Goal: Browse casually

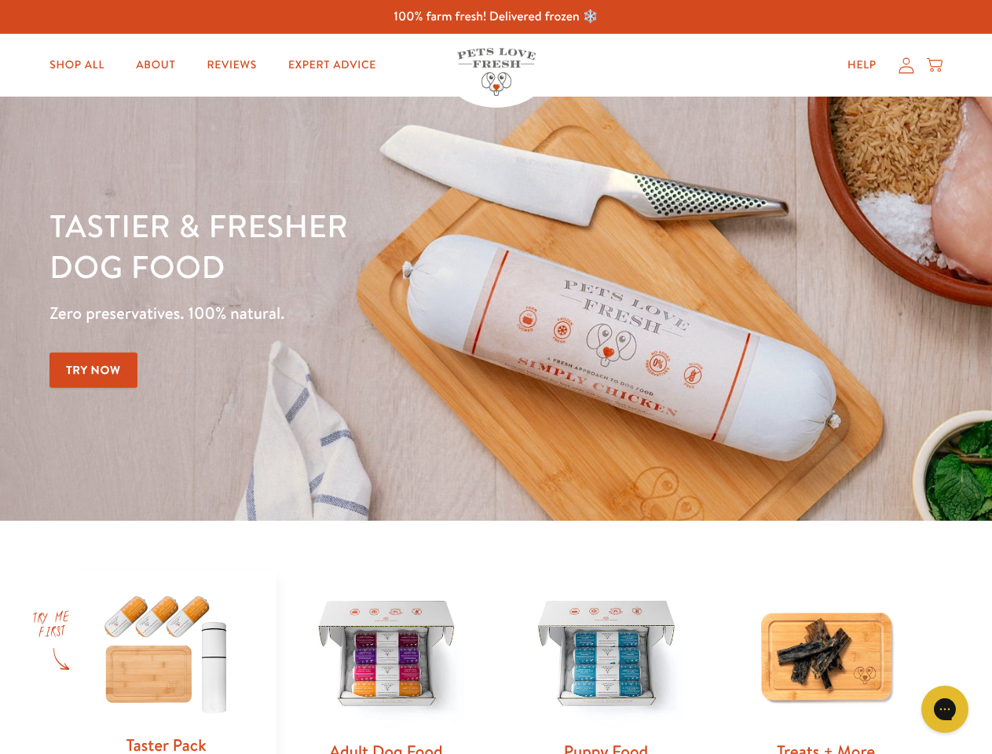
click at [496, 377] on div "Tastier & fresher dog food Zero preservatives. 100% natural. Try Now" at bounding box center [348, 308] width 596 height 207
click at [945, 710] on icon "Gorgias live chat" at bounding box center [944, 709] width 15 height 15
